Goal: Task Accomplishment & Management: Use online tool/utility

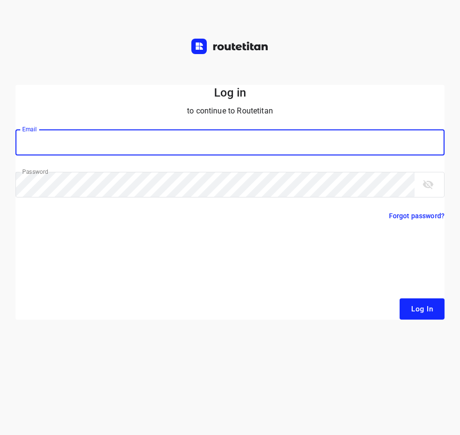
type input "[EMAIL_ADDRESS][DOMAIN_NAME]"
drag, startPoint x: 407, startPoint y: 298, endPoint x: 418, endPoint y: 311, distance: 16.8
click at [407, 298] on form "Log in to continue to Routetitan Email [EMAIL_ADDRESS][DOMAIN_NAME] Email ​ Pas…" at bounding box center [229, 202] width 429 height 235
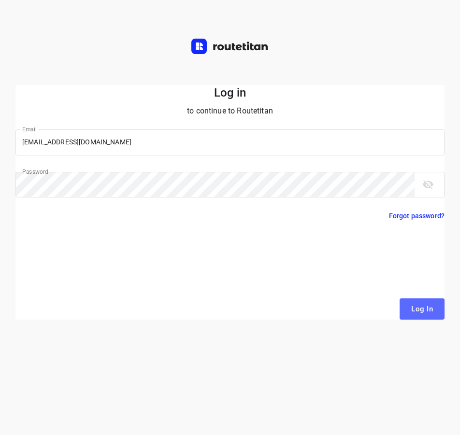
drag, startPoint x: 418, startPoint y: 312, endPoint x: 422, endPoint y: 302, distance: 10.4
click at [418, 312] on span "Log In" at bounding box center [422, 309] width 22 height 13
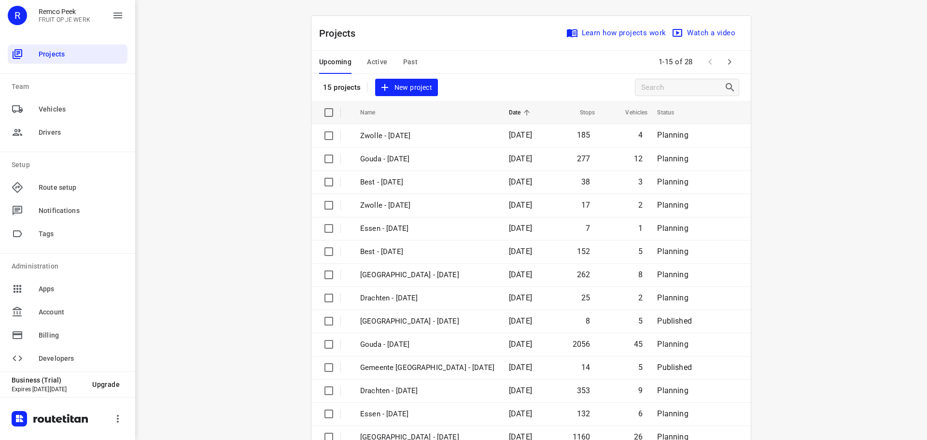
click at [371, 60] on span "Active" at bounding box center [377, 62] width 20 height 12
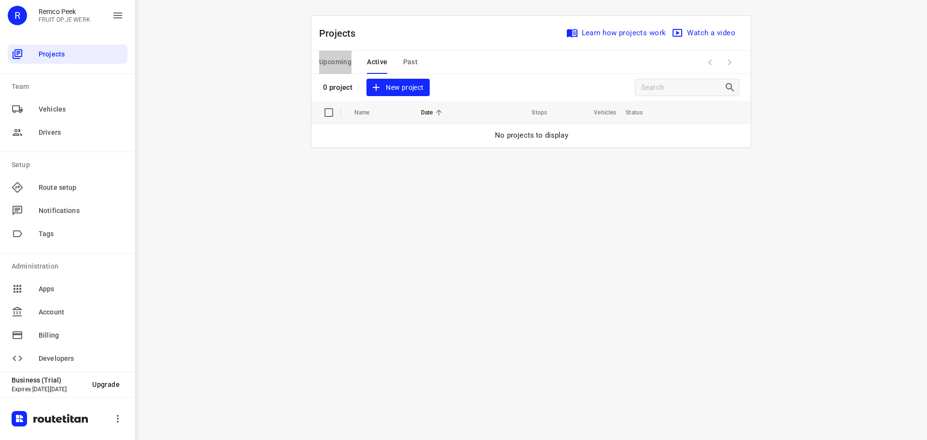
click at [322, 57] on span "Upcoming" at bounding box center [335, 62] width 32 height 12
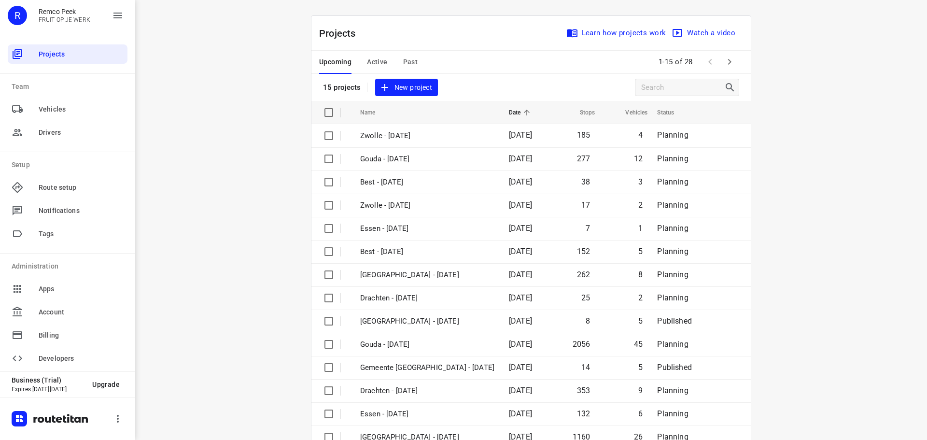
click at [724, 62] on icon "button" at bounding box center [730, 62] width 12 height 12
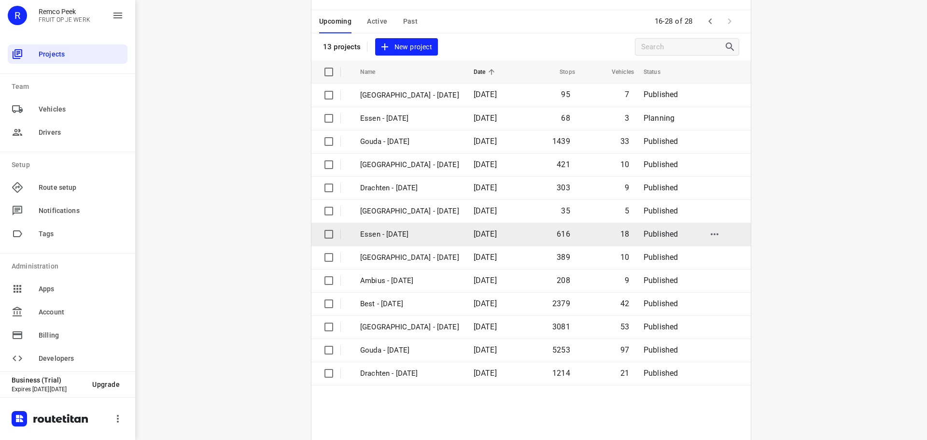
scroll to position [71, 0]
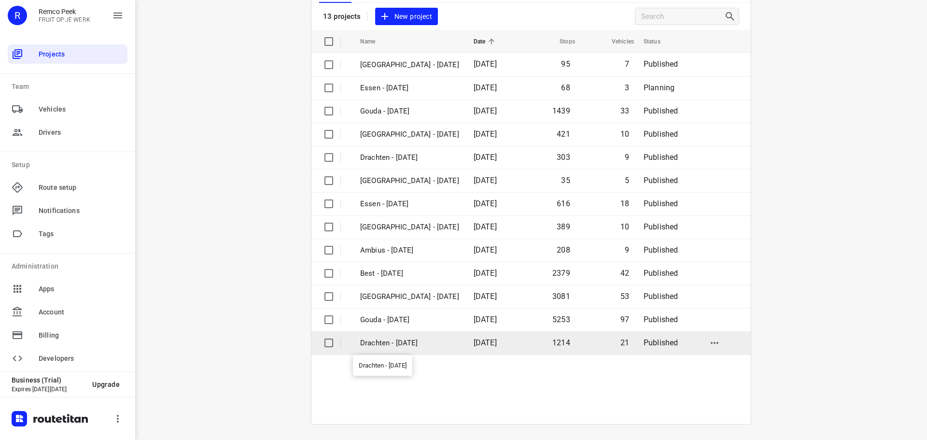
click at [399, 343] on p "Drachten - [DATE]" at bounding box center [409, 343] width 99 height 11
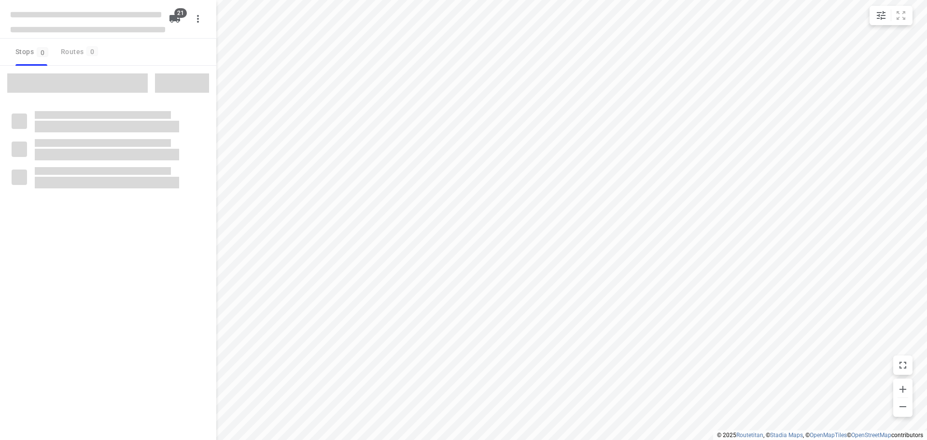
checkbox input "true"
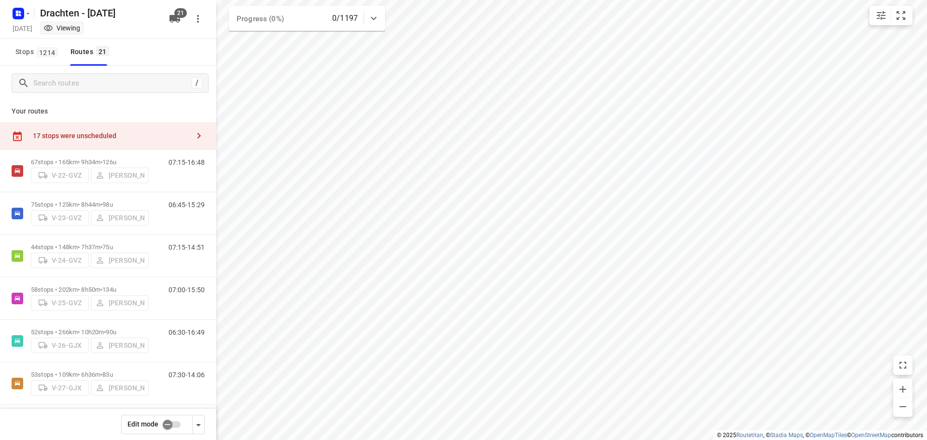
click at [166, 426] on input "checkbox" at bounding box center [167, 424] width 55 height 18
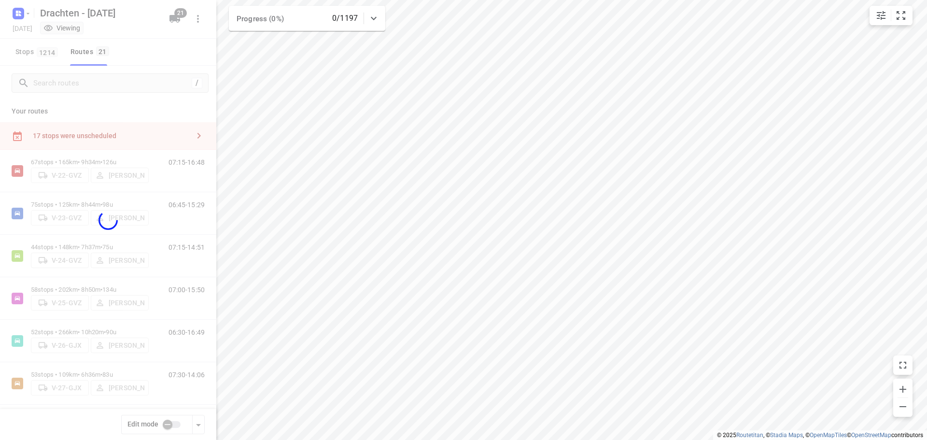
checkbox input "true"
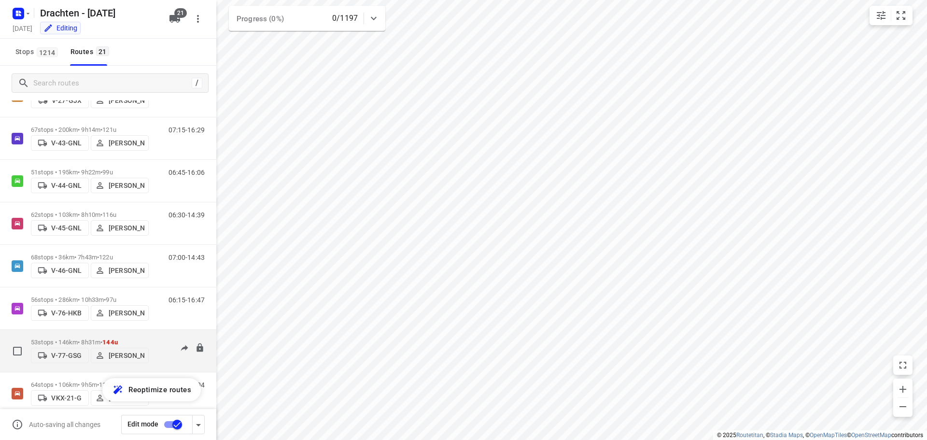
scroll to position [305, 0]
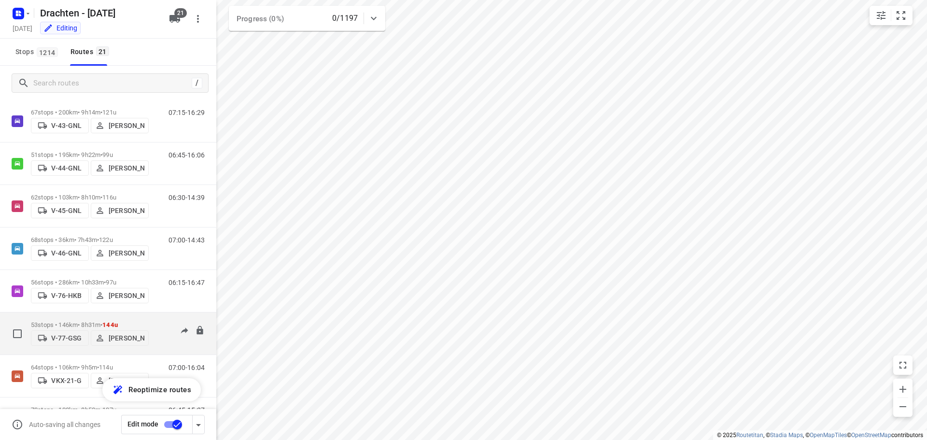
click at [88, 322] on p "53 stops • 146km • 8h31m • 144u" at bounding box center [90, 324] width 118 height 7
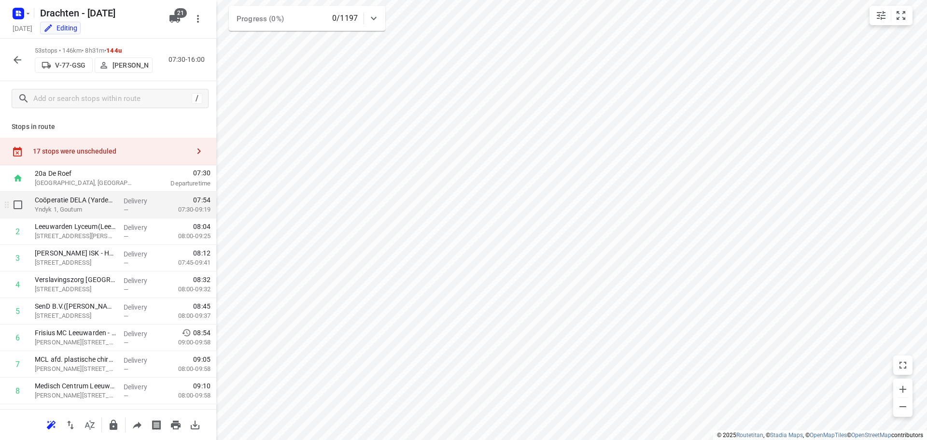
click at [100, 208] on p "Yndyk 1, Goutum" at bounding box center [75, 210] width 81 height 10
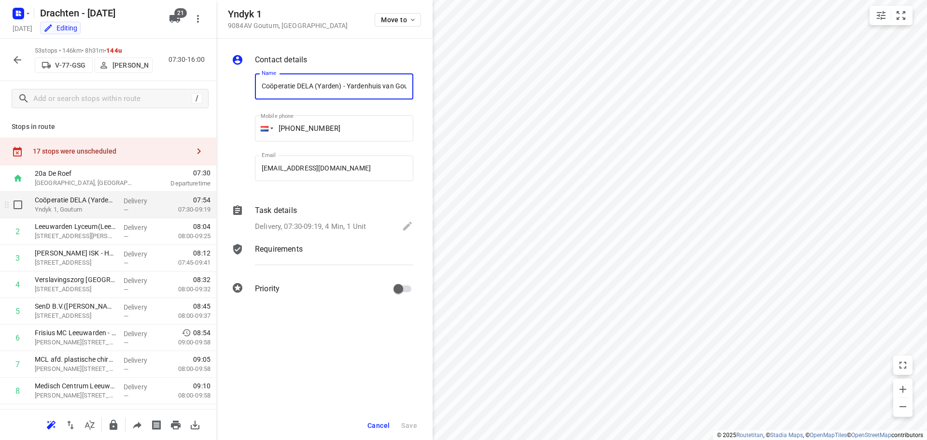
scroll to position [0, 55]
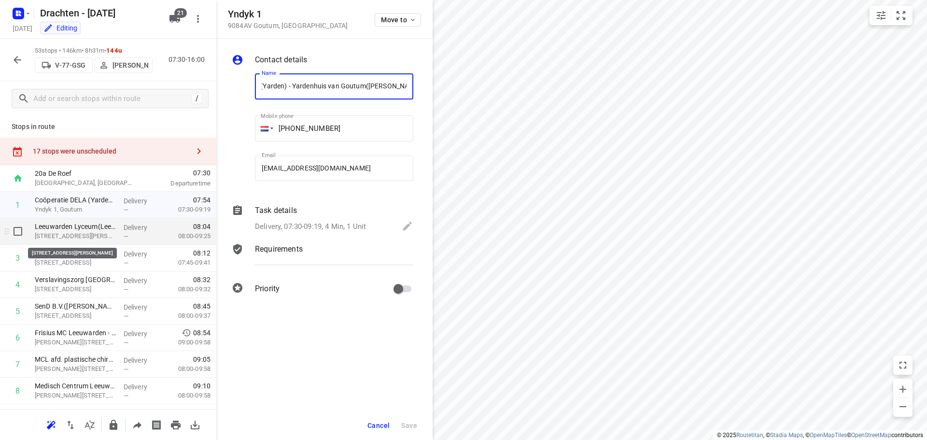
click at [106, 237] on p "[STREET_ADDRESS][PERSON_NAME]" at bounding box center [75, 236] width 81 height 10
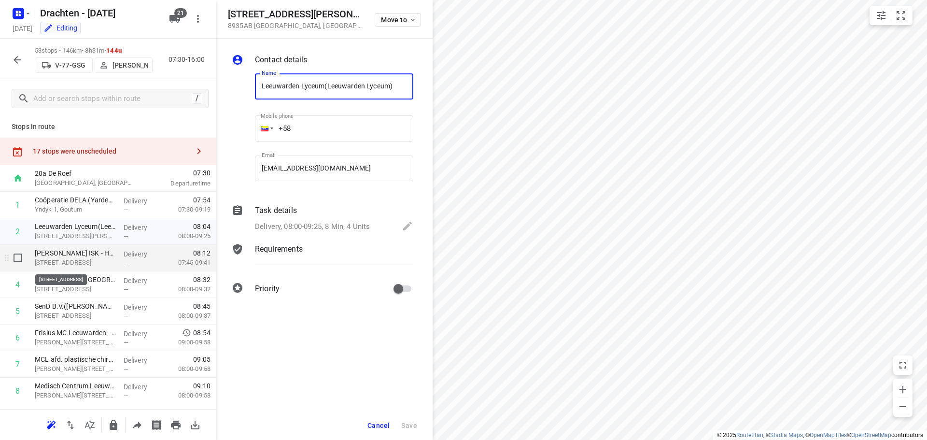
click at [87, 266] on p "[STREET_ADDRESS]" at bounding box center [75, 263] width 81 height 10
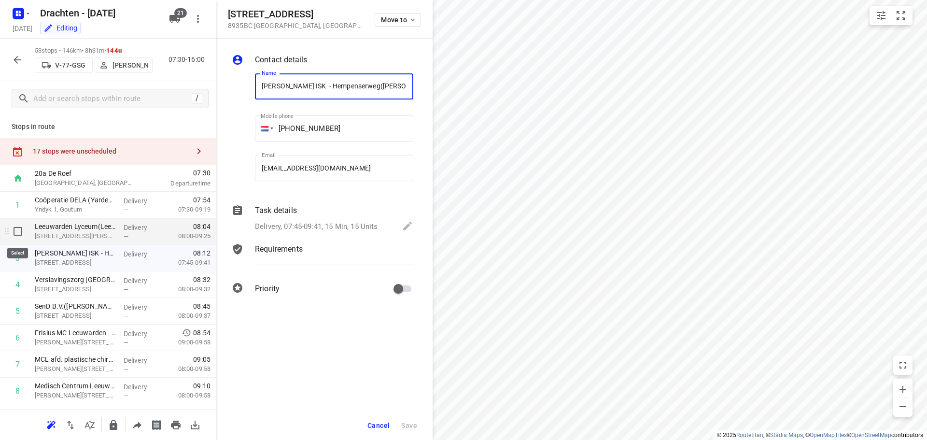
click at [12, 230] on input "checkbox" at bounding box center [17, 231] width 19 height 19
checkbox input "true"
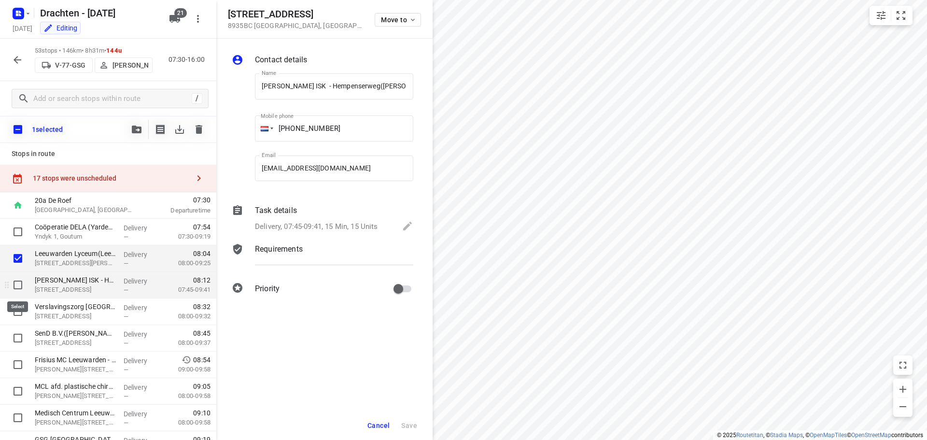
click at [16, 284] on input "checkbox" at bounding box center [17, 284] width 19 height 19
checkbox input "true"
click at [136, 129] on icon "button" at bounding box center [137, 130] width 10 height 8
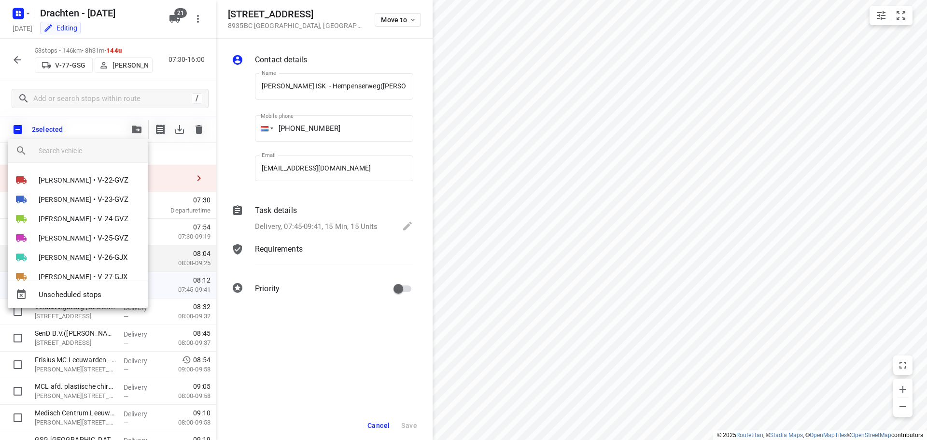
click at [59, 154] on input "search vehicle" at bounding box center [89, 150] width 101 height 14
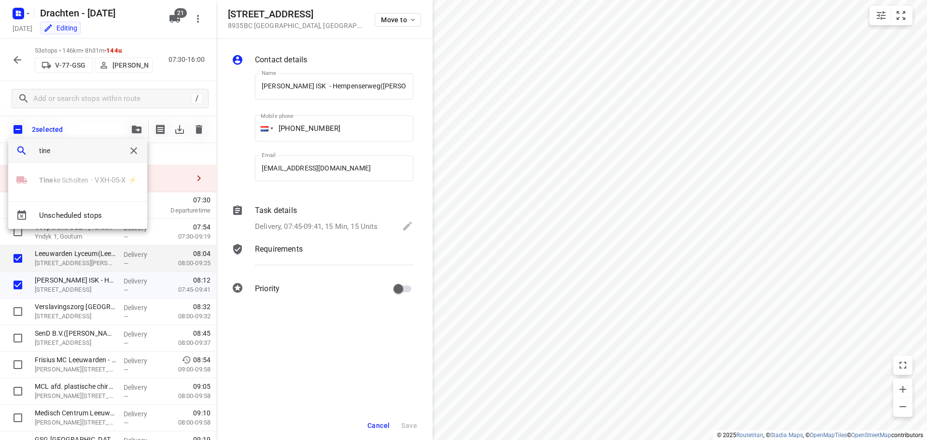
type input "tine"
click at [81, 183] on div "Tine ke Scholten • VXH-05-X ⚡" at bounding box center [77, 180] width 139 height 19
click at [19, 61] on div at bounding box center [463, 220] width 927 height 440
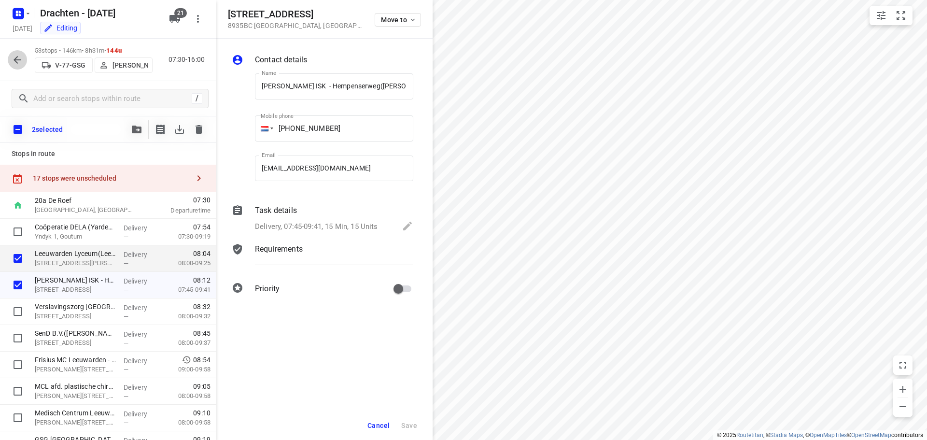
click at [17, 57] on icon "button" at bounding box center [18, 60] width 12 height 12
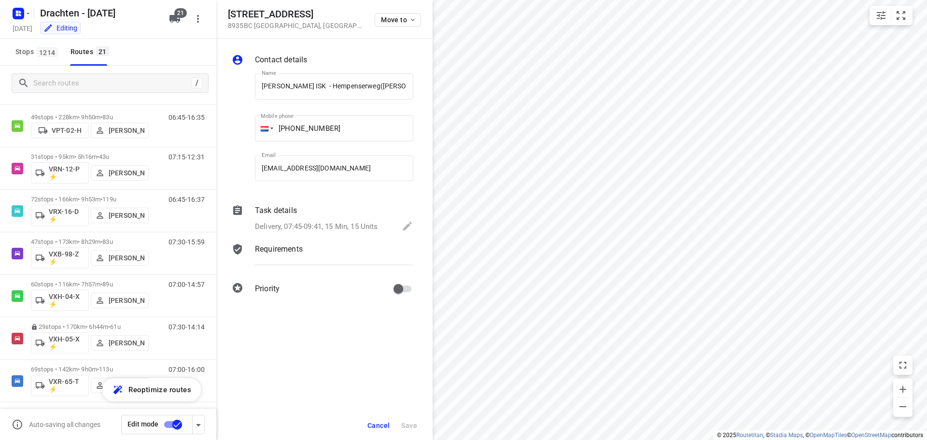
scroll to position [643, 0]
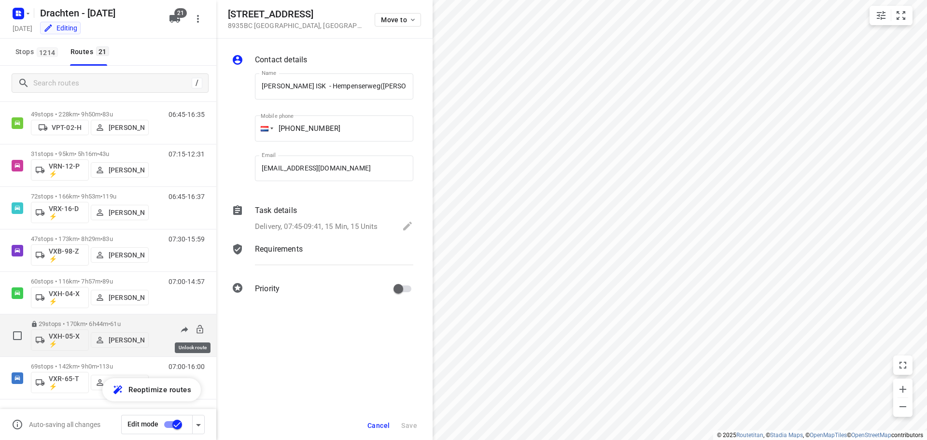
click at [197, 330] on icon at bounding box center [200, 329] width 6 height 9
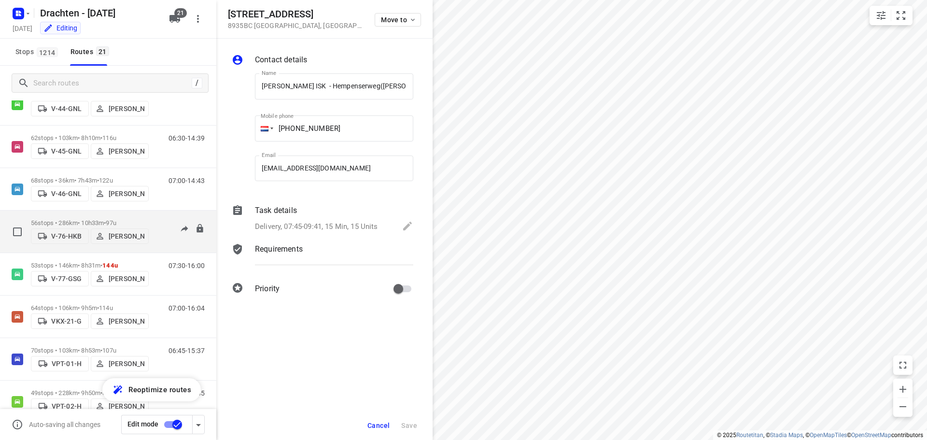
scroll to position [353, 0]
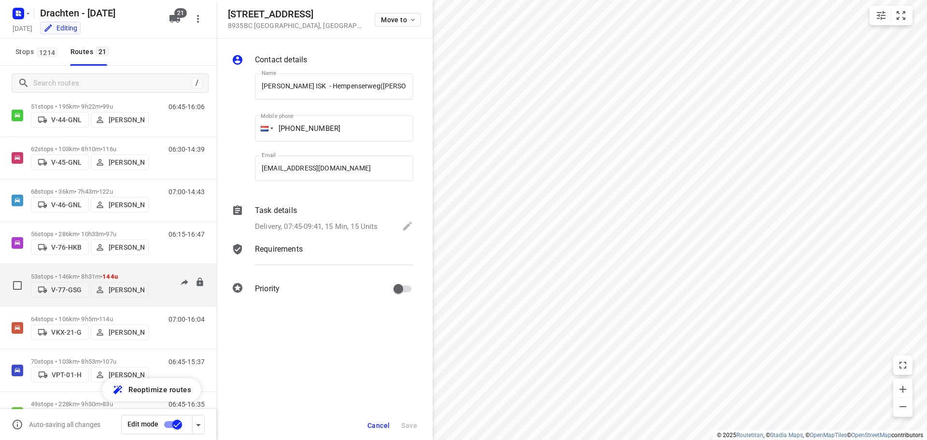
click at [94, 273] on p "53 stops • 146km • 8h31m • 144u" at bounding box center [90, 276] width 118 height 7
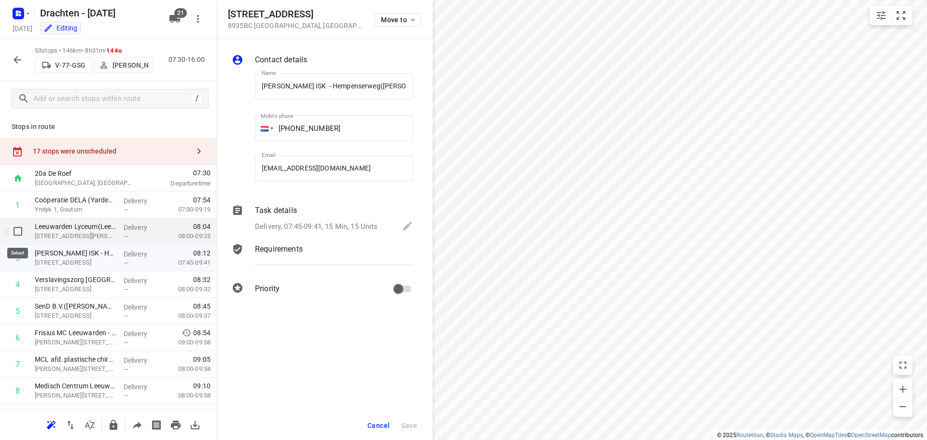
click at [16, 233] on input "checkbox" at bounding box center [17, 231] width 19 height 19
checkbox input "true"
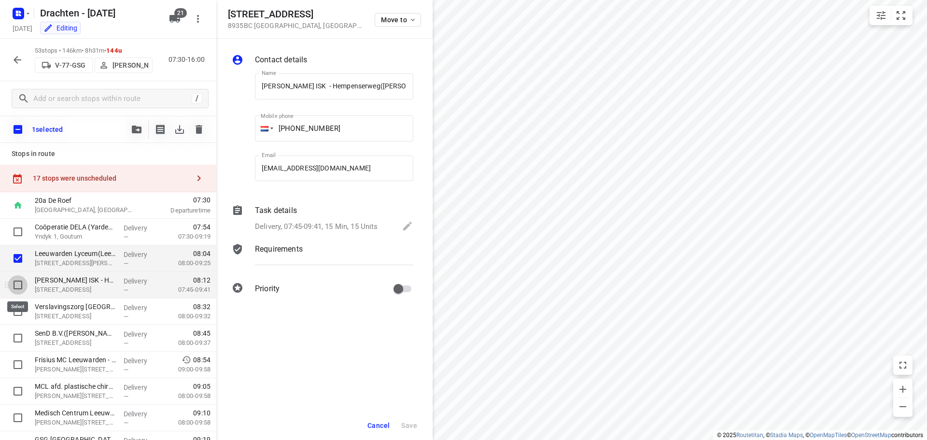
click at [16, 284] on input "checkbox" at bounding box center [17, 284] width 19 height 19
checkbox input "true"
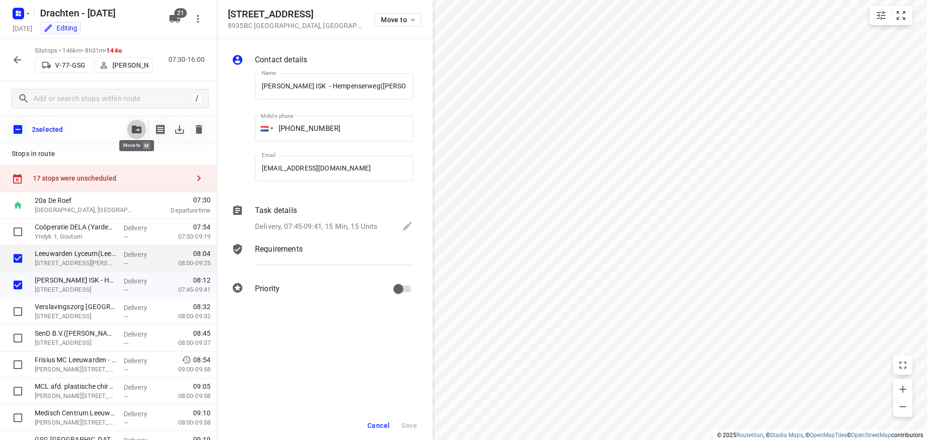
click at [137, 131] on icon "button" at bounding box center [137, 130] width 10 height 8
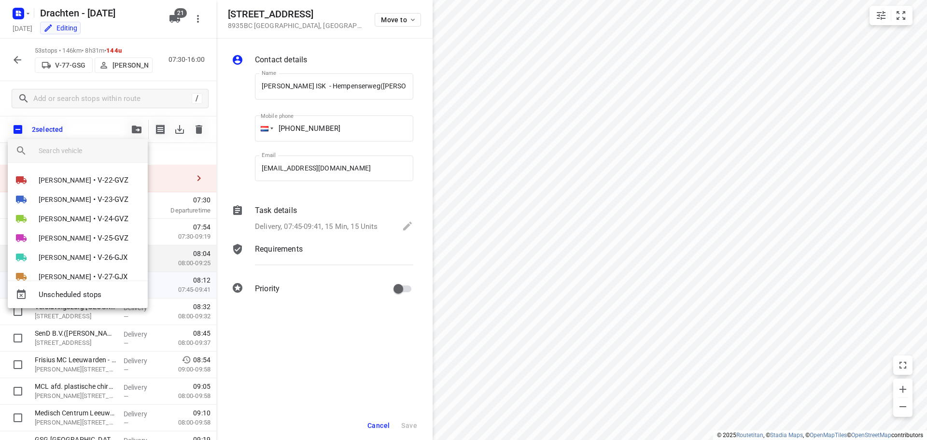
click at [59, 146] on input "search vehicle" at bounding box center [89, 150] width 101 height 14
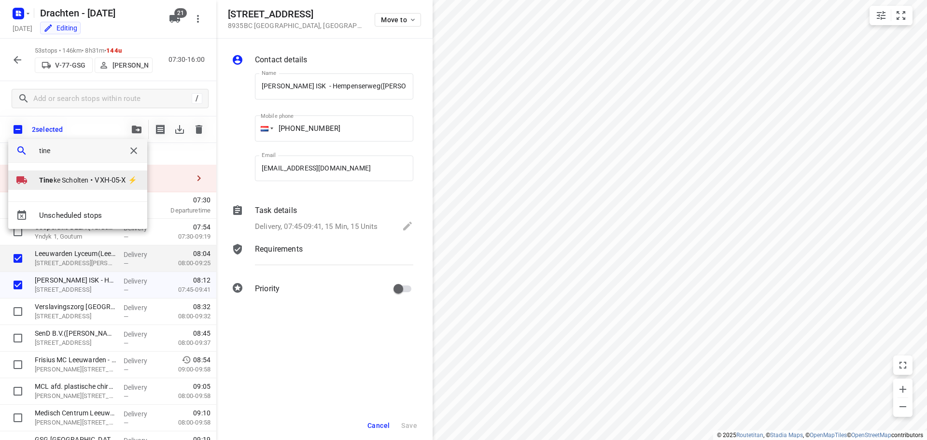
type input "tine"
click at [96, 183] on span "VXH-05-X ⚡" at bounding box center [116, 180] width 42 height 11
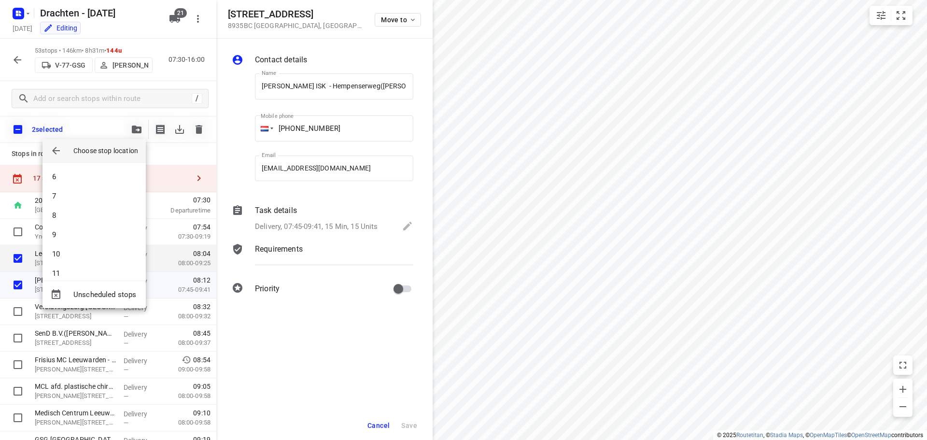
scroll to position [0, 0]
click at [98, 179] on li "1" at bounding box center [94, 176] width 103 height 19
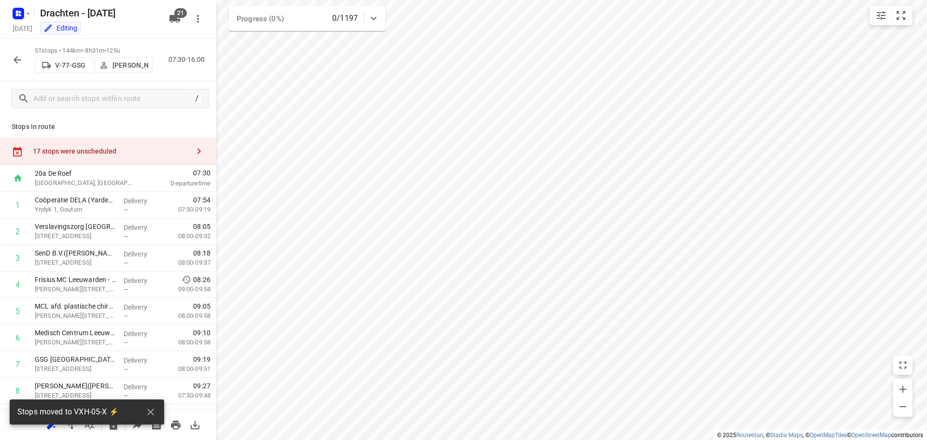
click at [17, 61] on icon "button" at bounding box center [18, 60] width 12 height 12
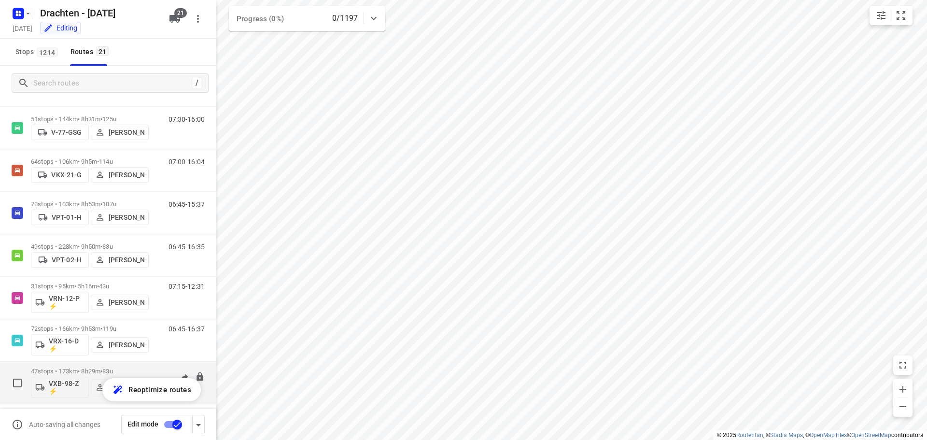
scroll to position [643, 0]
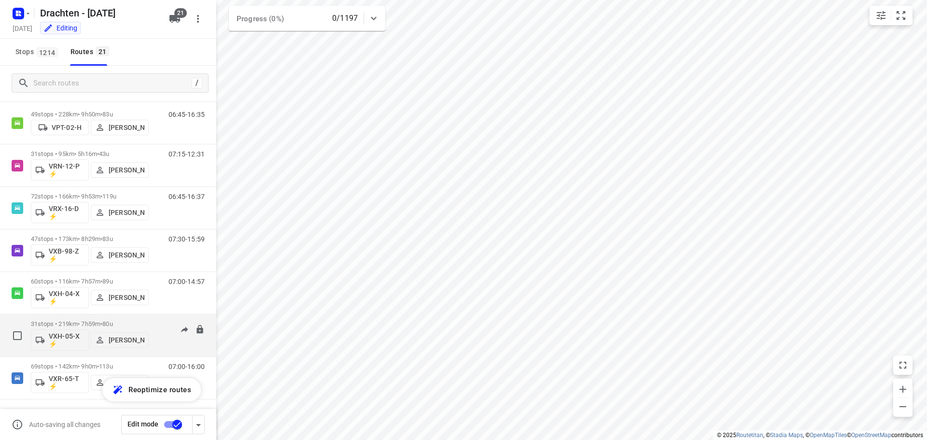
click at [158, 334] on div "07:30-15:29" at bounding box center [180, 337] width 48 height 35
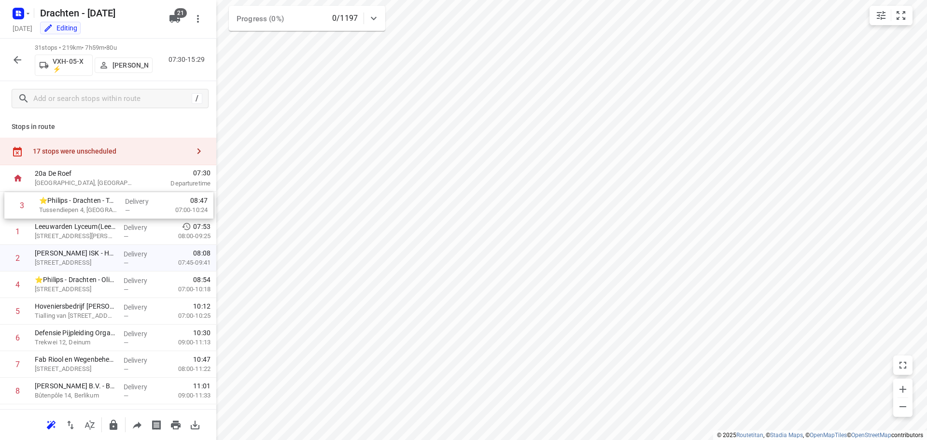
drag, startPoint x: 78, startPoint y: 263, endPoint x: 83, endPoint y: 206, distance: 57.2
drag, startPoint x: 76, startPoint y: 287, endPoint x: 75, endPoint y: 231, distance: 55.6
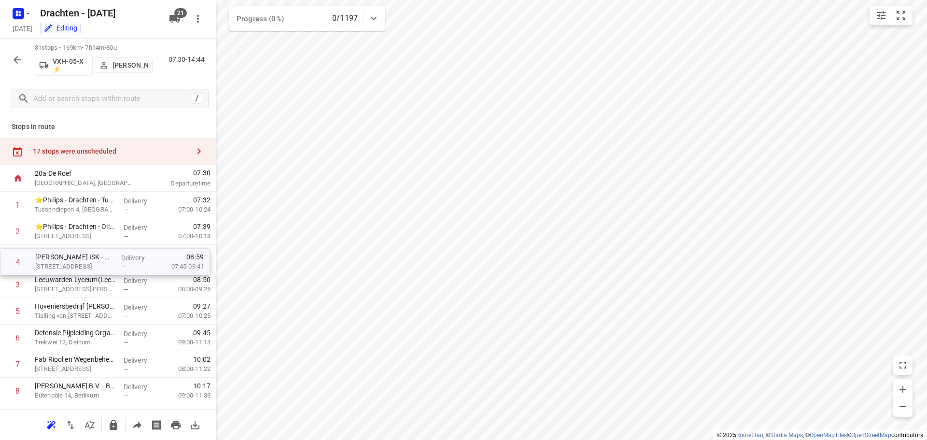
drag, startPoint x: 78, startPoint y: 286, endPoint x: 78, endPoint y: 261, distance: 25.1
click at [11, 59] on button "button" at bounding box center [17, 59] width 19 height 19
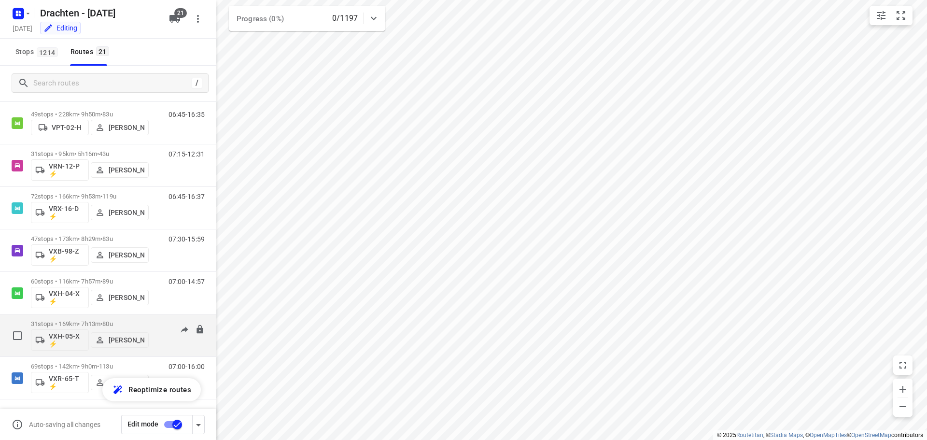
click at [72, 321] on p "31 stops • 169km • 7h13m • 80u" at bounding box center [90, 323] width 118 height 7
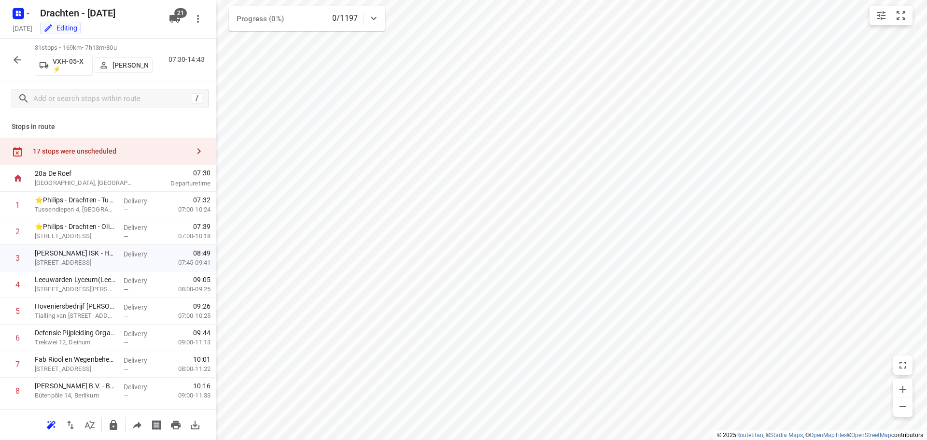
click at [12, 55] on icon "button" at bounding box center [18, 60] width 12 height 12
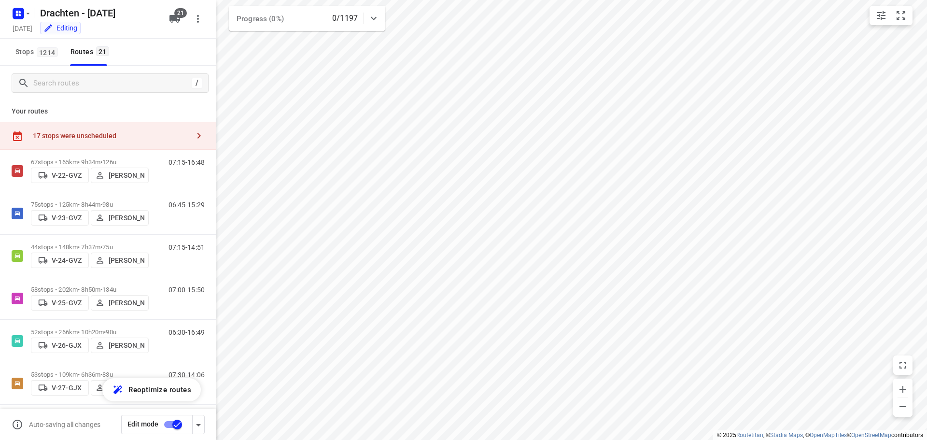
click at [176, 426] on input "checkbox" at bounding box center [177, 424] width 55 height 18
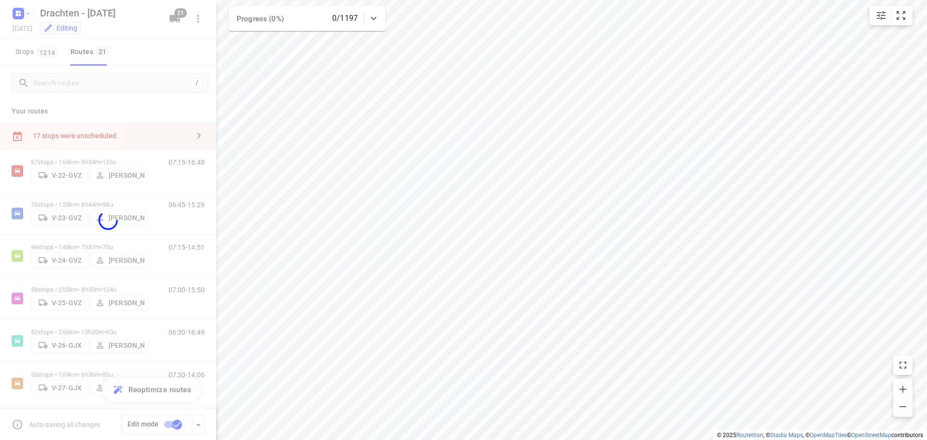
checkbox input "false"
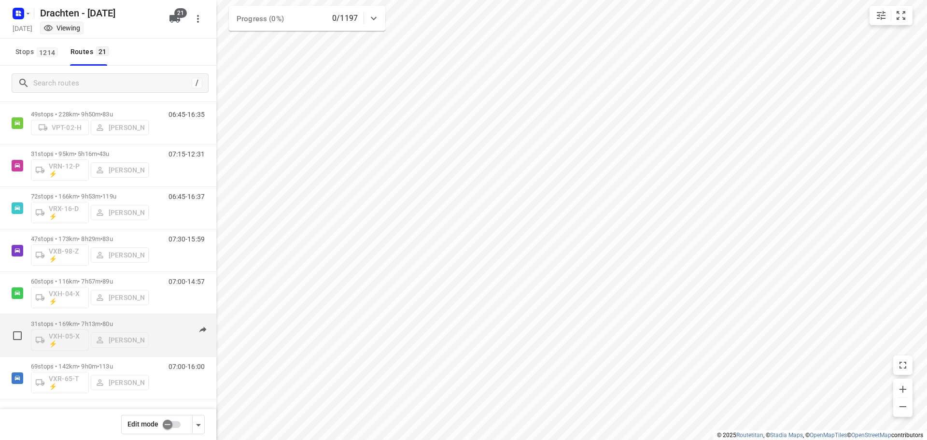
click at [113, 327] on span "80u" at bounding box center [107, 323] width 10 height 7
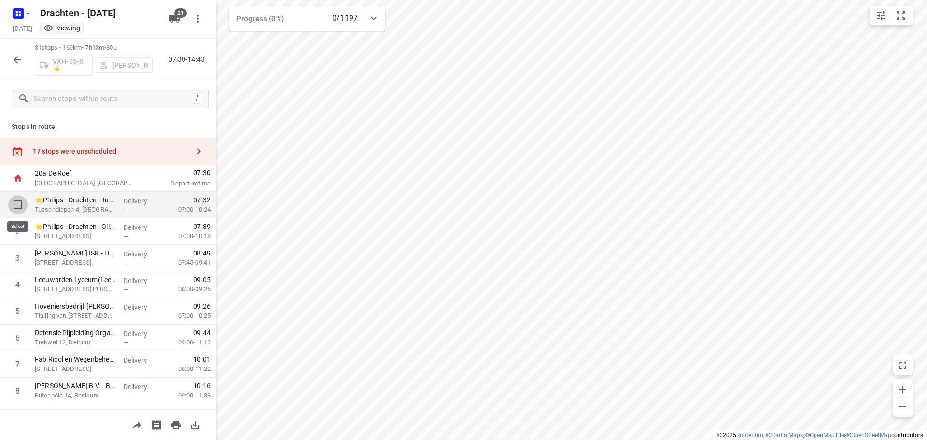
click at [12, 202] on input "checkbox" at bounding box center [17, 204] width 19 height 19
checkbox input "true"
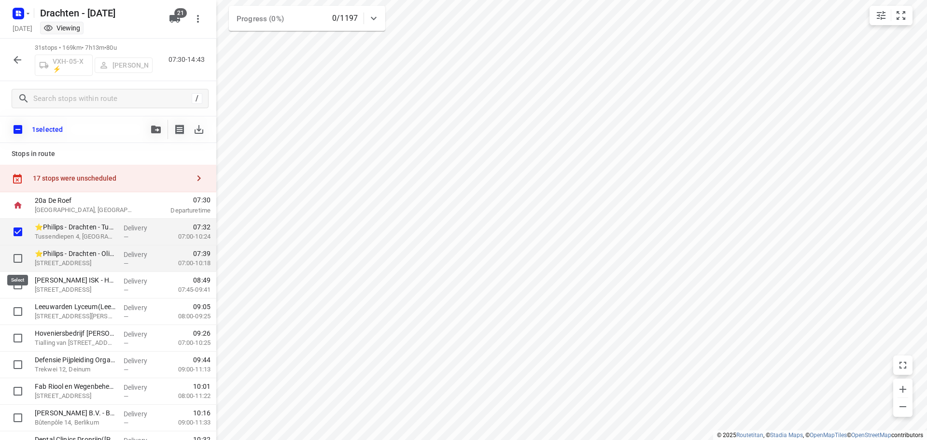
click at [17, 256] on input "checkbox" at bounding box center [17, 258] width 19 height 19
checkbox input "true"
click at [155, 130] on icon "button" at bounding box center [156, 130] width 10 height 8
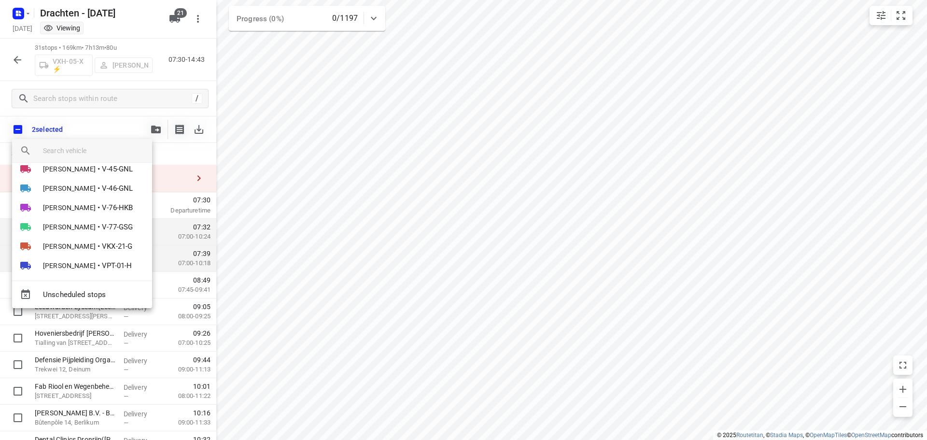
scroll to position [307, 0]
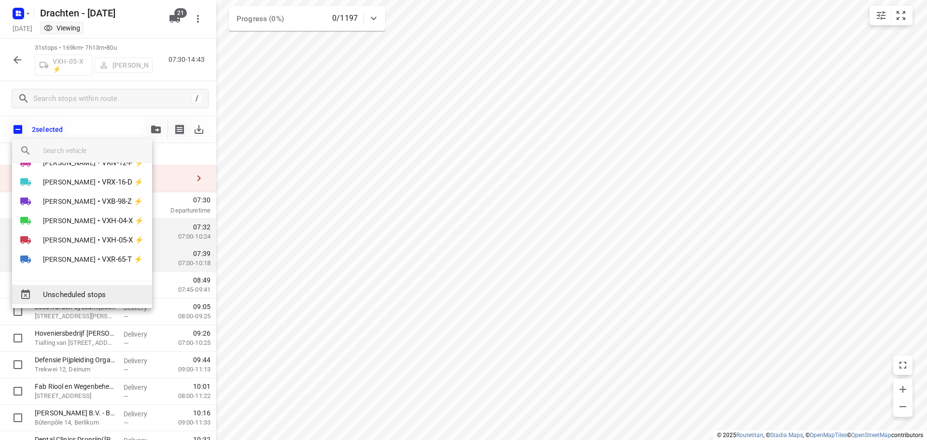
click at [84, 298] on span "Unscheduled stops" at bounding box center [93, 294] width 101 height 11
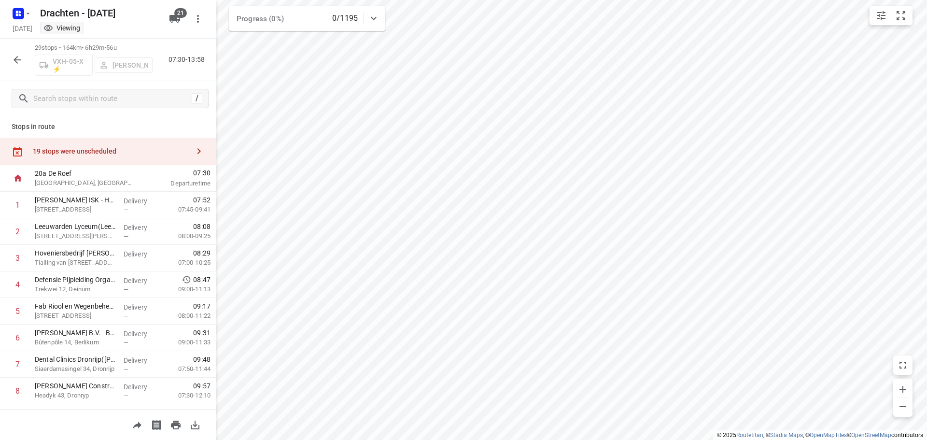
click at [16, 59] on icon "button" at bounding box center [18, 60] width 12 height 12
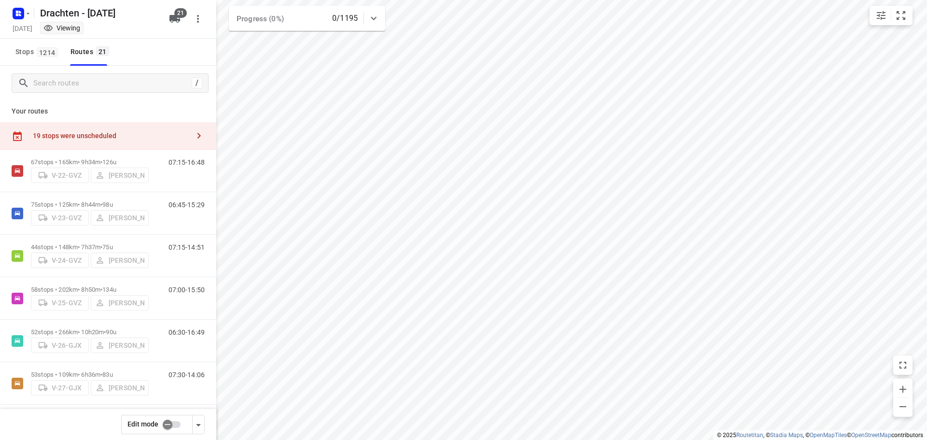
click at [167, 420] on input "checkbox" at bounding box center [167, 424] width 55 height 18
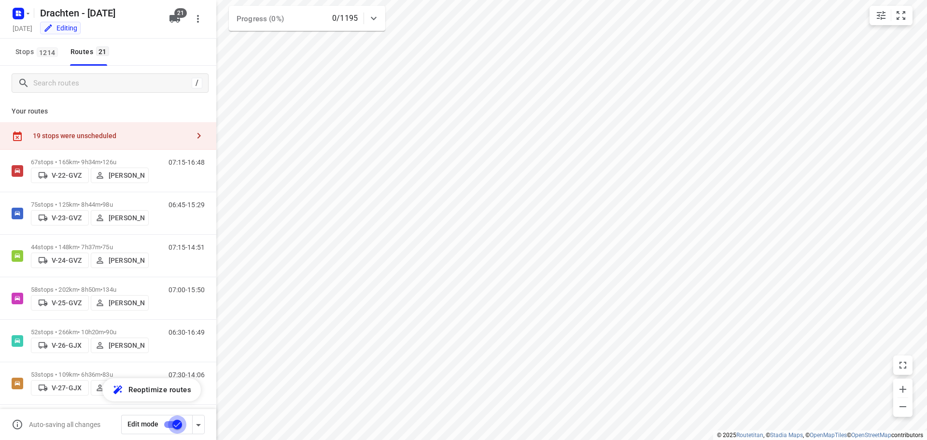
click at [175, 427] on input "checkbox" at bounding box center [177, 424] width 55 height 18
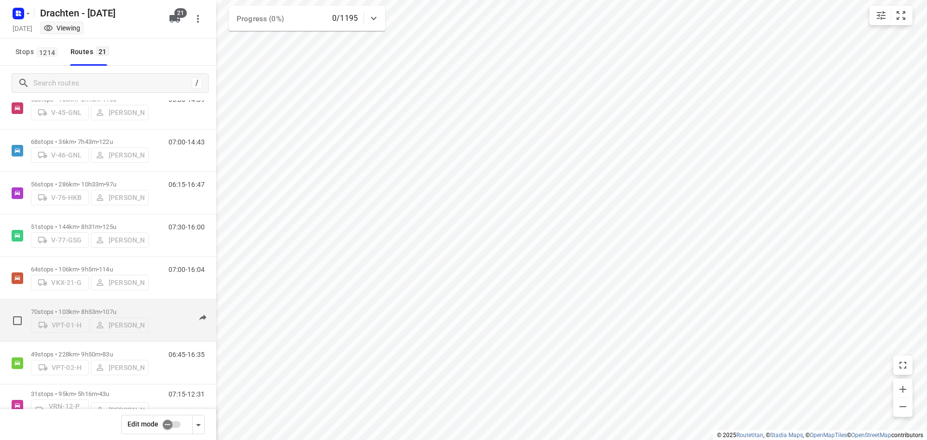
scroll to position [401, 0]
click at [165, 425] on input "checkbox" at bounding box center [167, 424] width 55 height 18
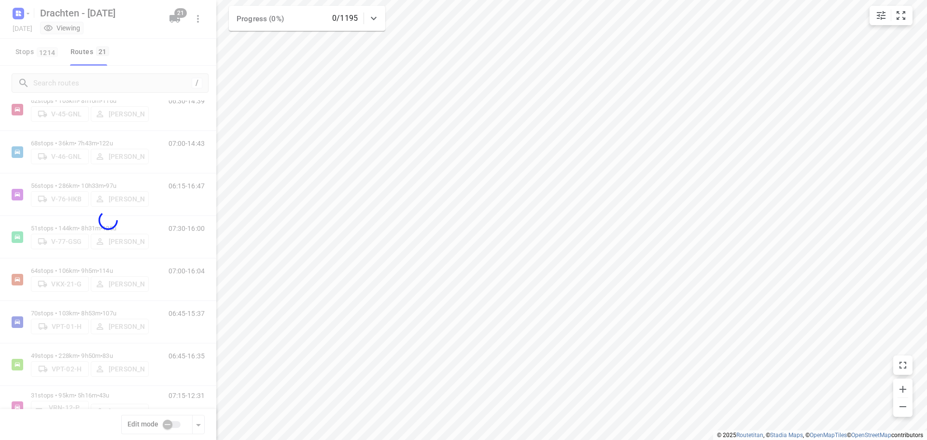
checkbox input "true"
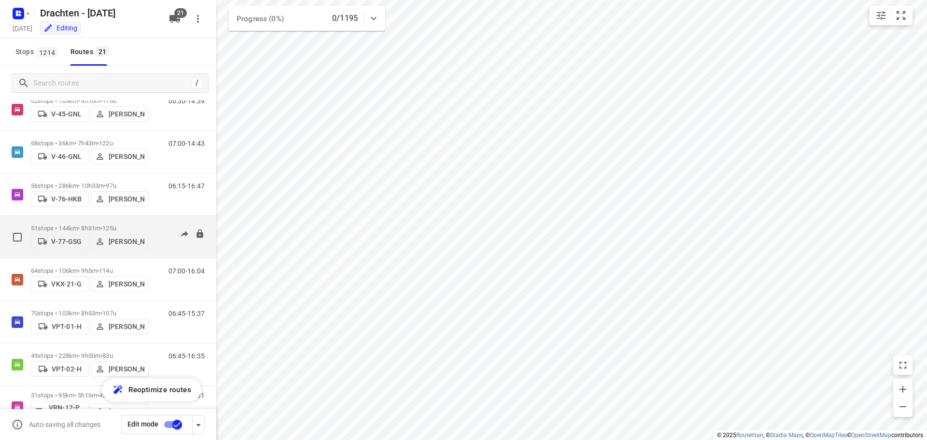
click at [88, 225] on p "51 stops • 144km • 8h31m • 125u" at bounding box center [90, 228] width 118 height 7
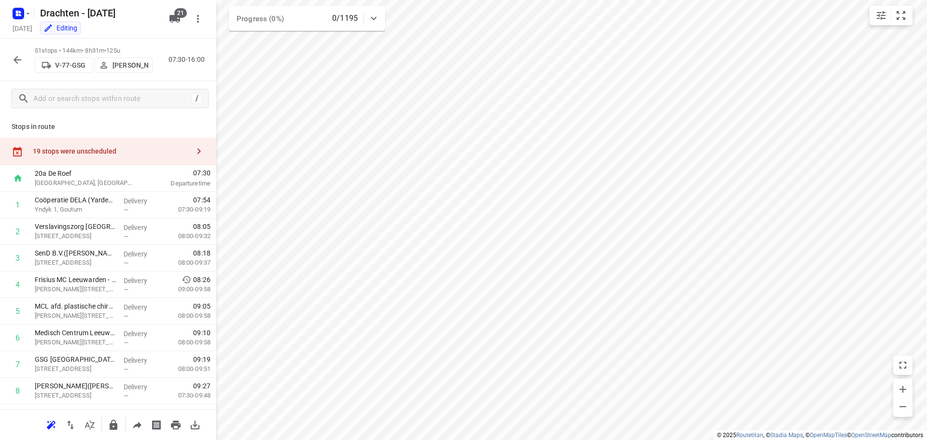
click at [166, 150] on div "19 stops were unscheduled" at bounding box center [111, 151] width 156 height 8
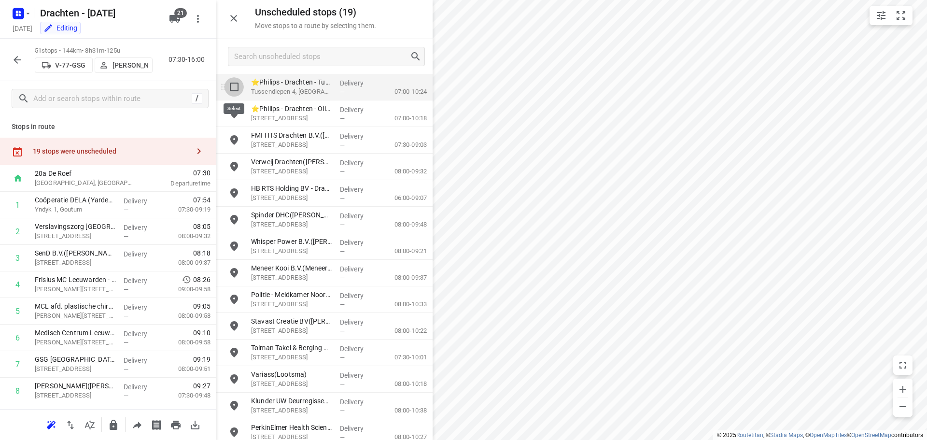
click at [232, 89] on input "grid" at bounding box center [234, 86] width 19 height 19
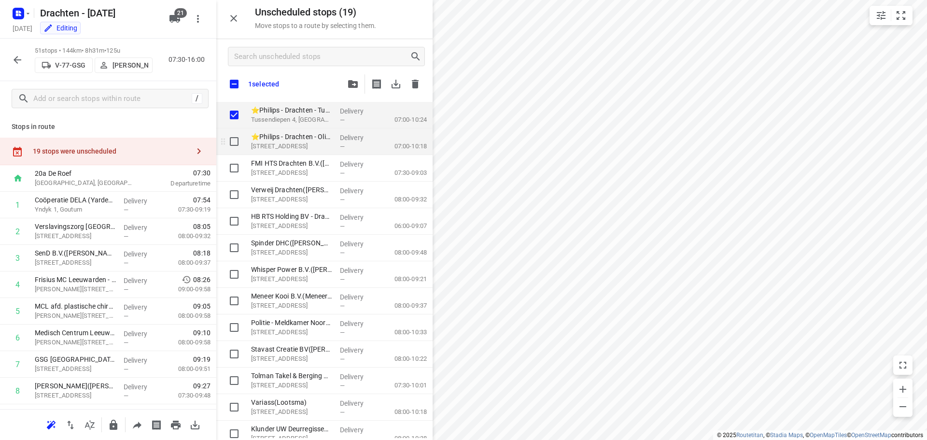
checkbox input "true"
click at [236, 141] on input "grid" at bounding box center [234, 141] width 19 height 19
checkbox input "true"
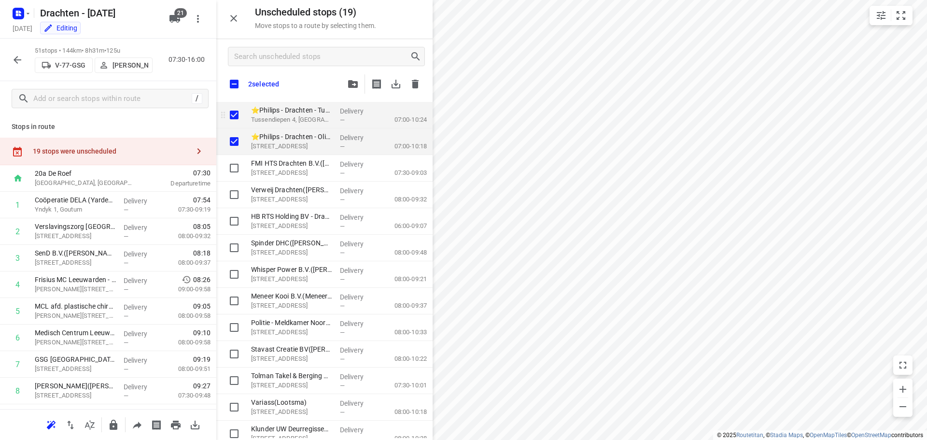
checkbox input "true"
click at [355, 88] on button "button" at bounding box center [352, 83] width 19 height 19
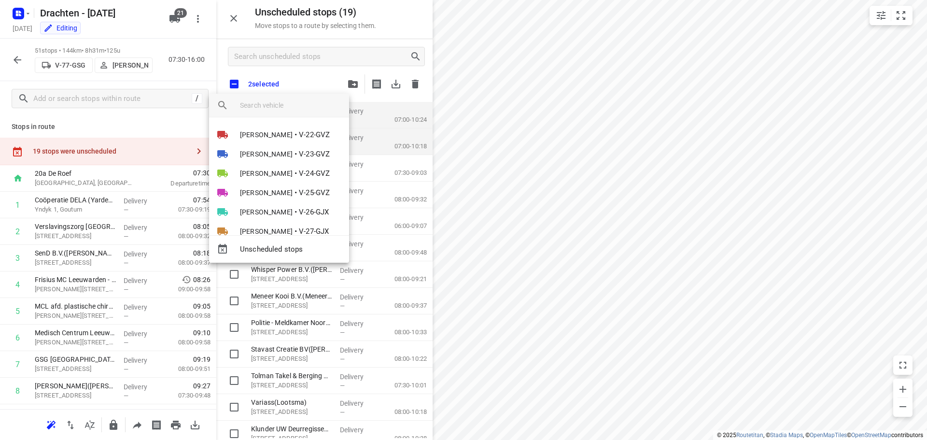
click at [313, 77] on div at bounding box center [463, 220] width 927 height 440
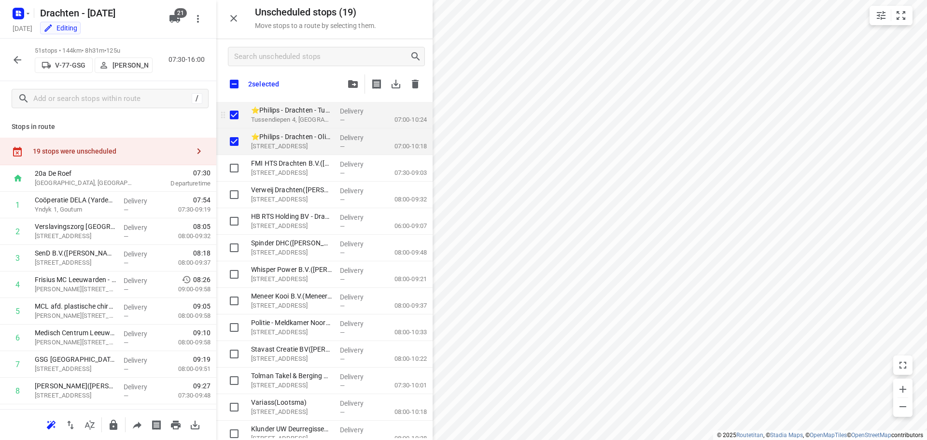
checkbox input "true"
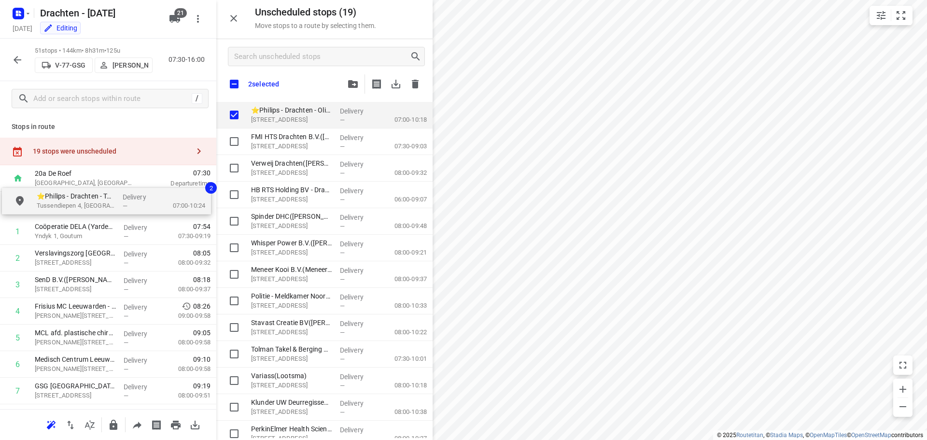
drag, startPoint x: 256, startPoint y: 119, endPoint x: 31, endPoint y: 210, distance: 242.0
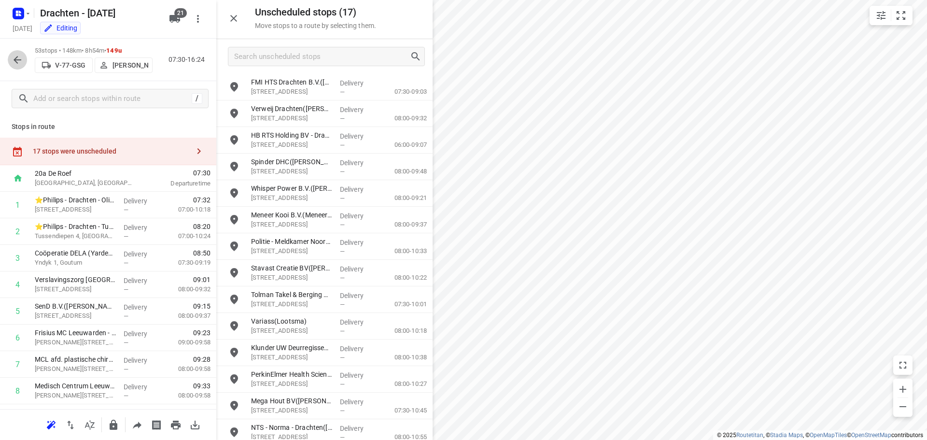
click at [17, 58] on icon "button" at bounding box center [18, 60] width 12 height 12
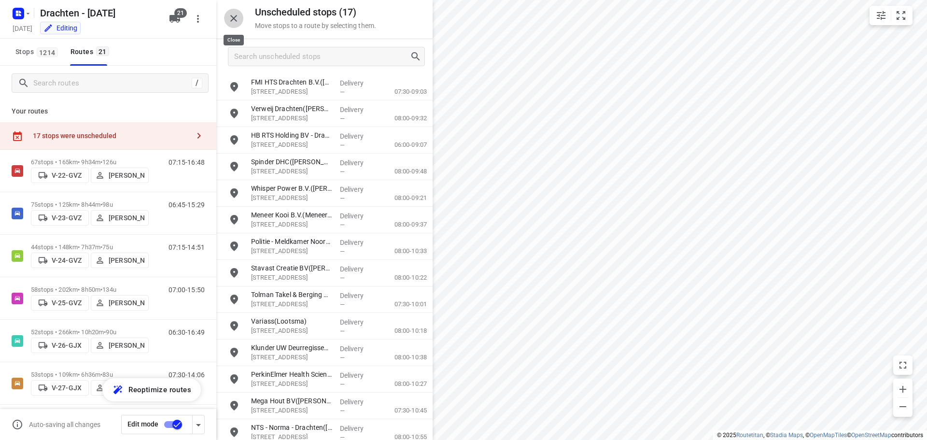
click at [233, 18] on icon "button" at bounding box center [234, 19] width 12 height 12
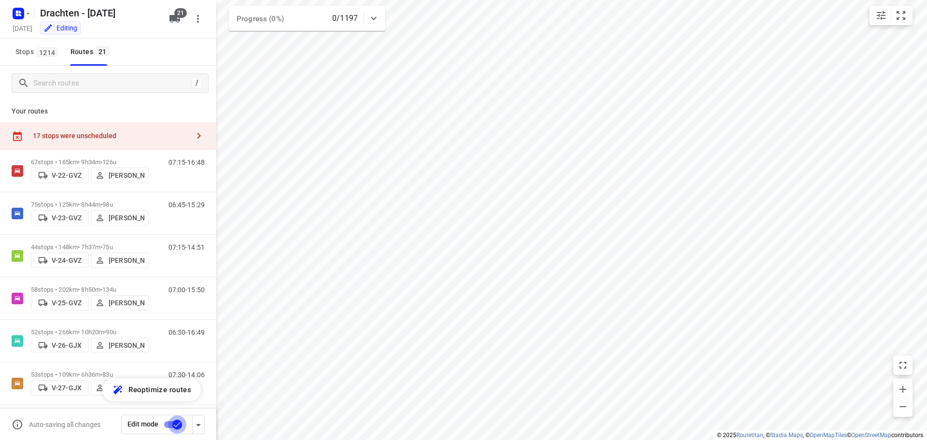
click at [174, 425] on input "checkbox" at bounding box center [177, 424] width 55 height 18
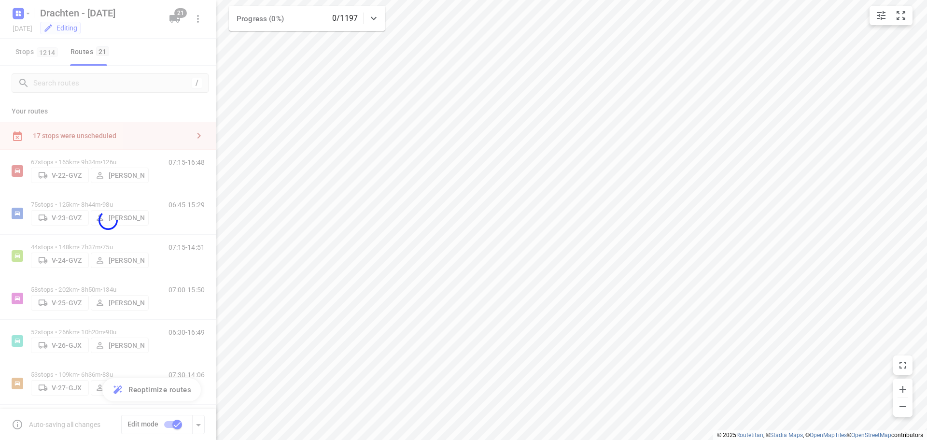
checkbox input "false"
